Goal: Task Accomplishment & Management: Use online tool/utility

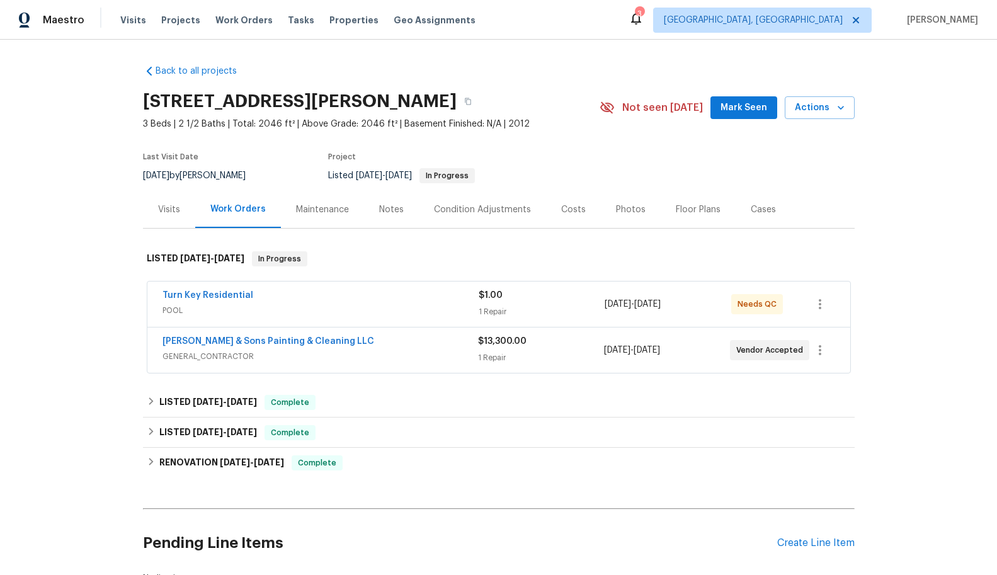
click at [268, 360] on span "GENERAL_CONTRACTOR" at bounding box center [319, 356] width 315 height 13
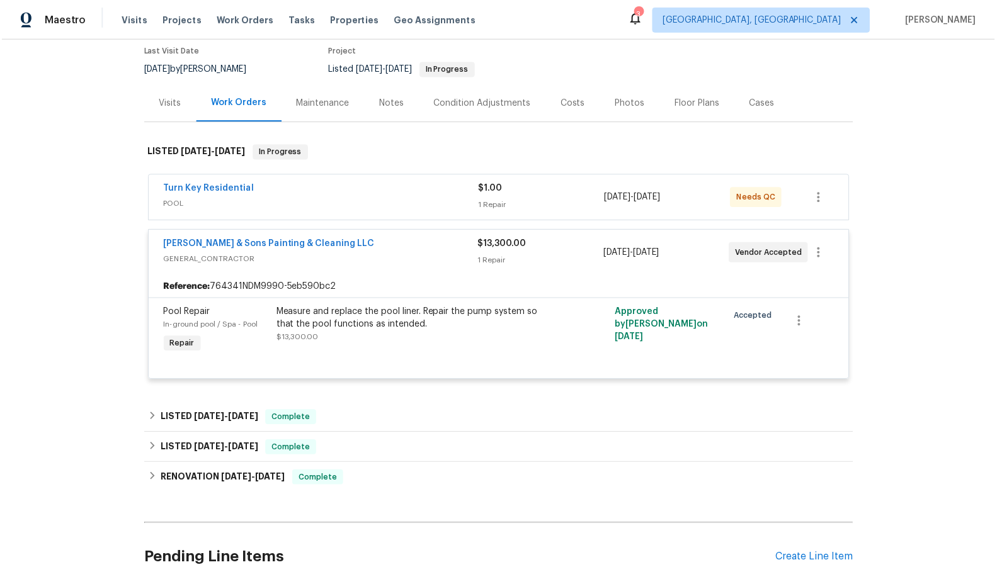
scroll to position [126, 0]
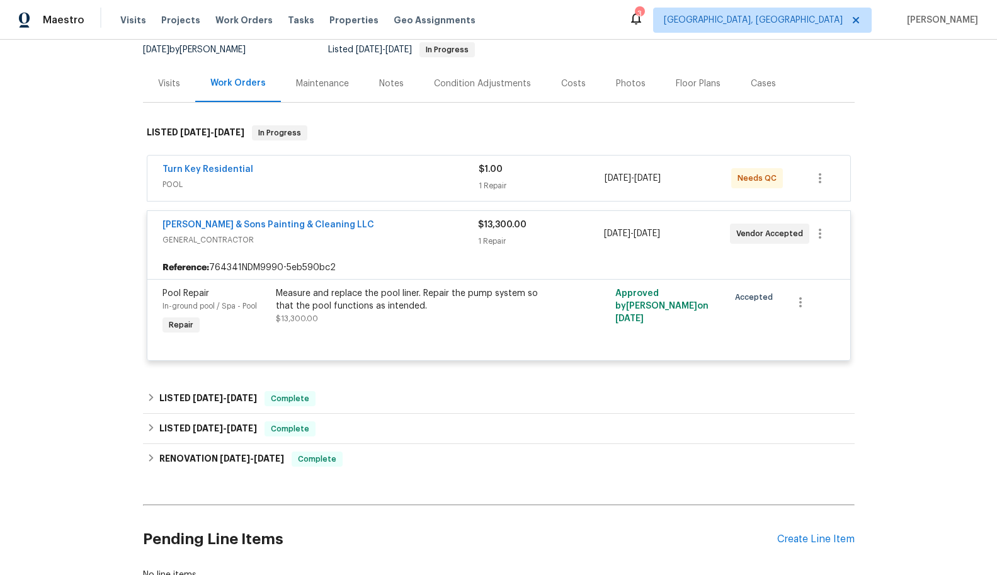
click at [322, 179] on span "POOL" at bounding box center [320, 184] width 316 height 13
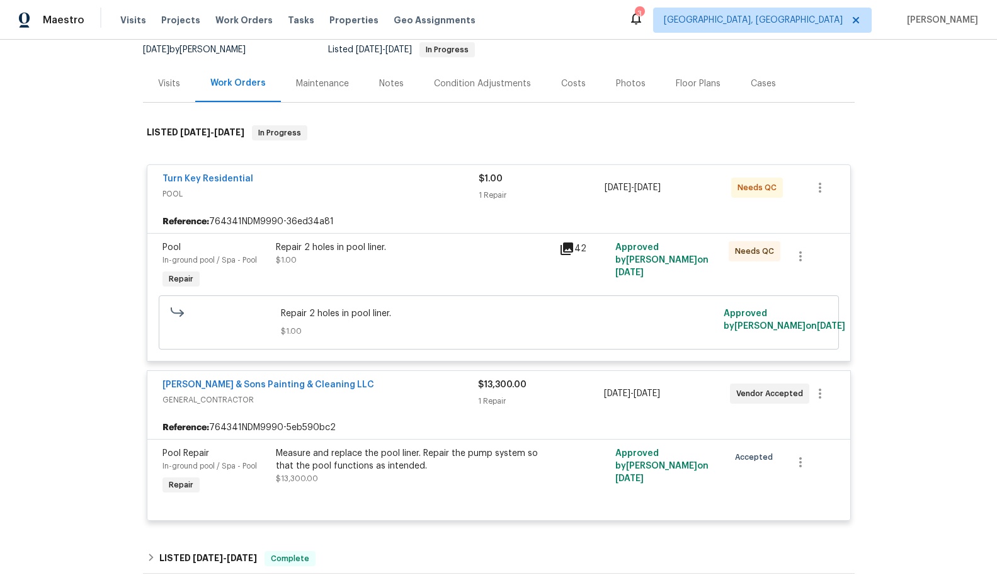
click at [535, 261] on div "Repair 2 holes in pool liner. $1.00" at bounding box center [414, 253] width 276 height 25
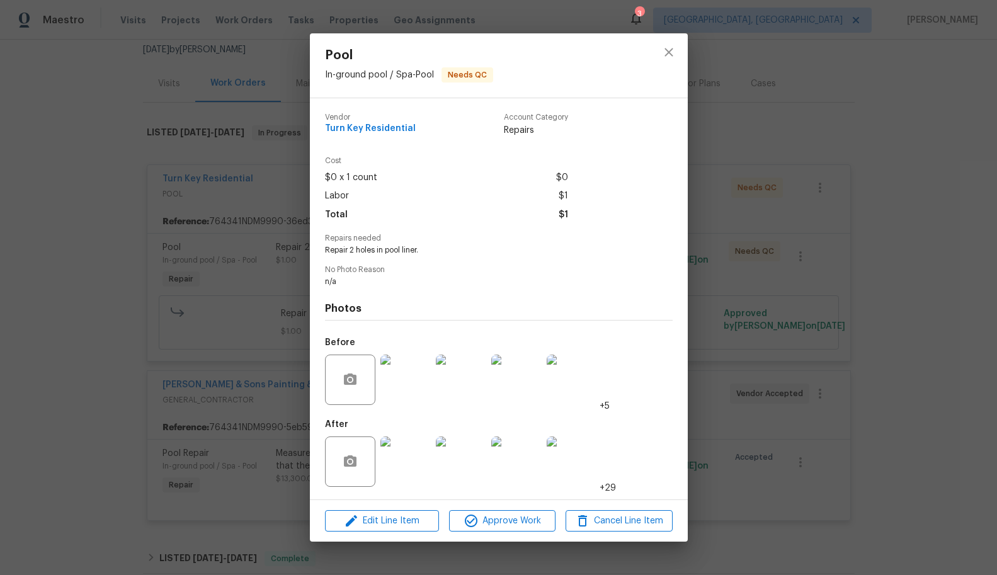
drag, startPoint x: 255, startPoint y: 276, endPoint x: 268, endPoint y: 266, distance: 16.6
click at [254, 276] on div "Pool In-ground pool / Spa - Pool Needs QC Vendor Turn Key Residential Account C…" at bounding box center [498, 287] width 997 height 575
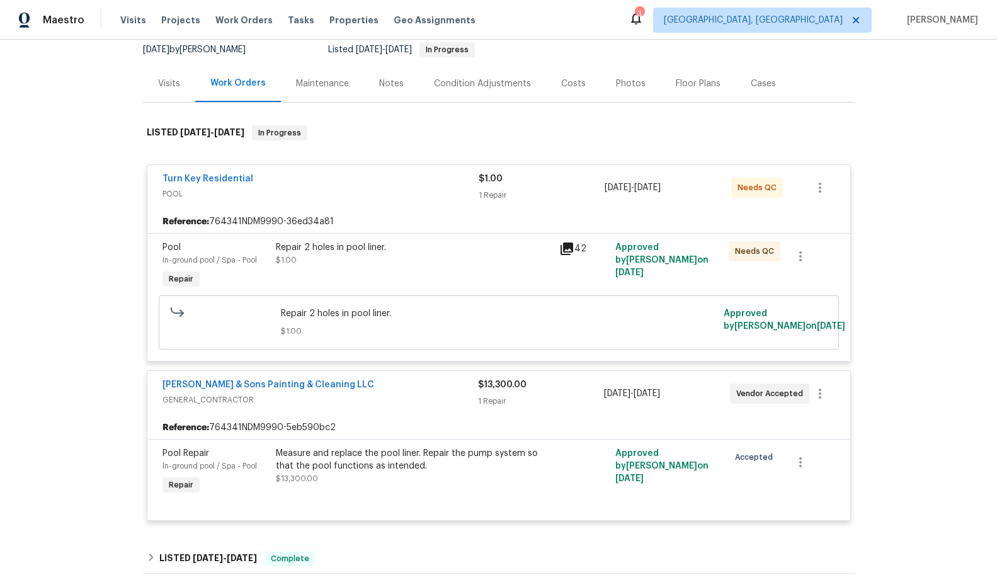
click at [441, 280] on div "Repair 2 holes in pool liner. $1.00" at bounding box center [413, 266] width 283 height 58
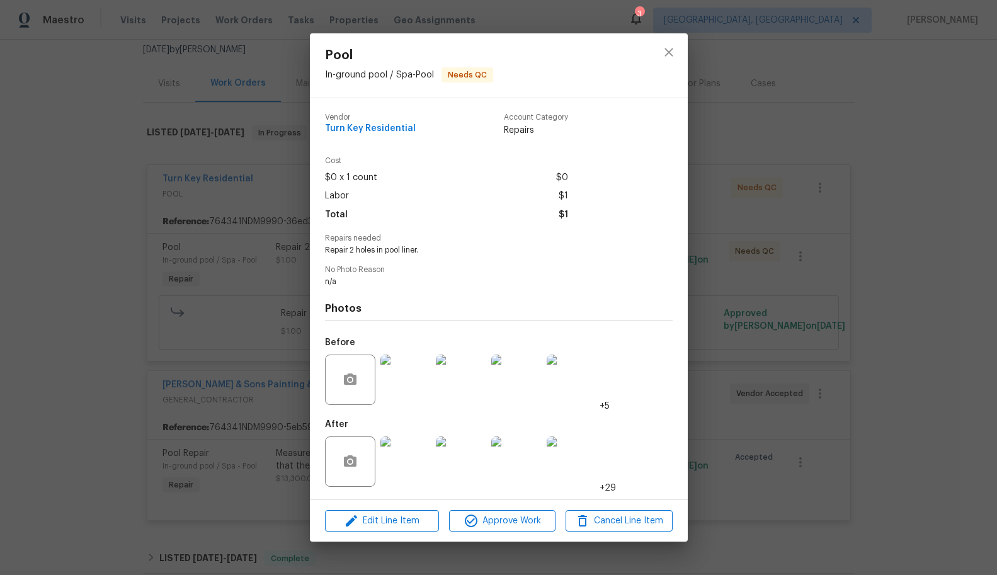
drag, startPoint x: 166, startPoint y: 195, endPoint x: 193, endPoint y: 200, distance: 27.5
click at [167, 196] on div "Pool In-ground pool / Spa - Pool Needs QC Vendor Turn Key Residential Account C…" at bounding box center [498, 287] width 997 height 575
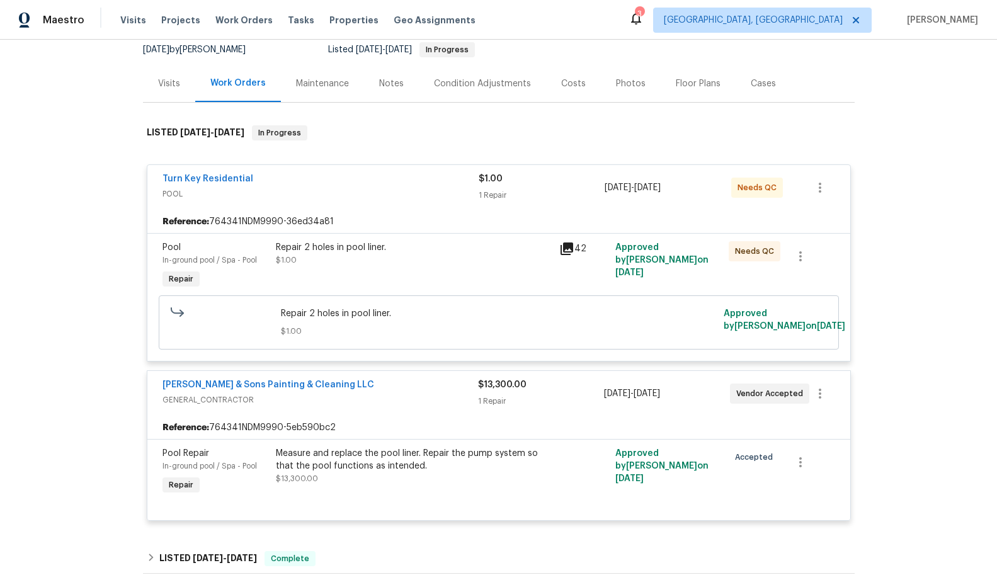
click at [271, 187] on div "Turn Key Residential" at bounding box center [320, 180] width 316 height 15
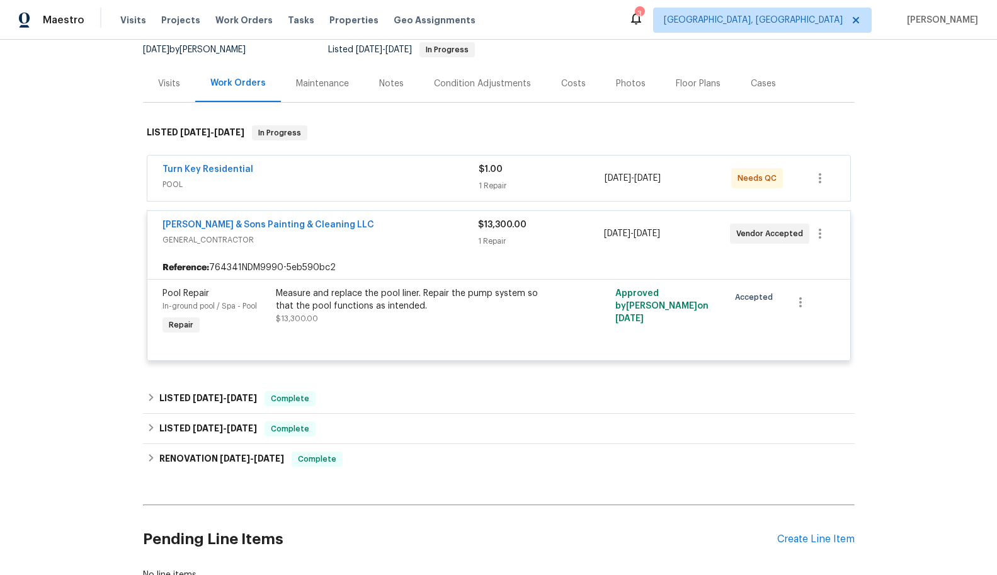
click at [290, 171] on div "Turn Key Residential" at bounding box center [320, 170] width 316 height 15
